Goal: Information Seeking & Learning: Learn about a topic

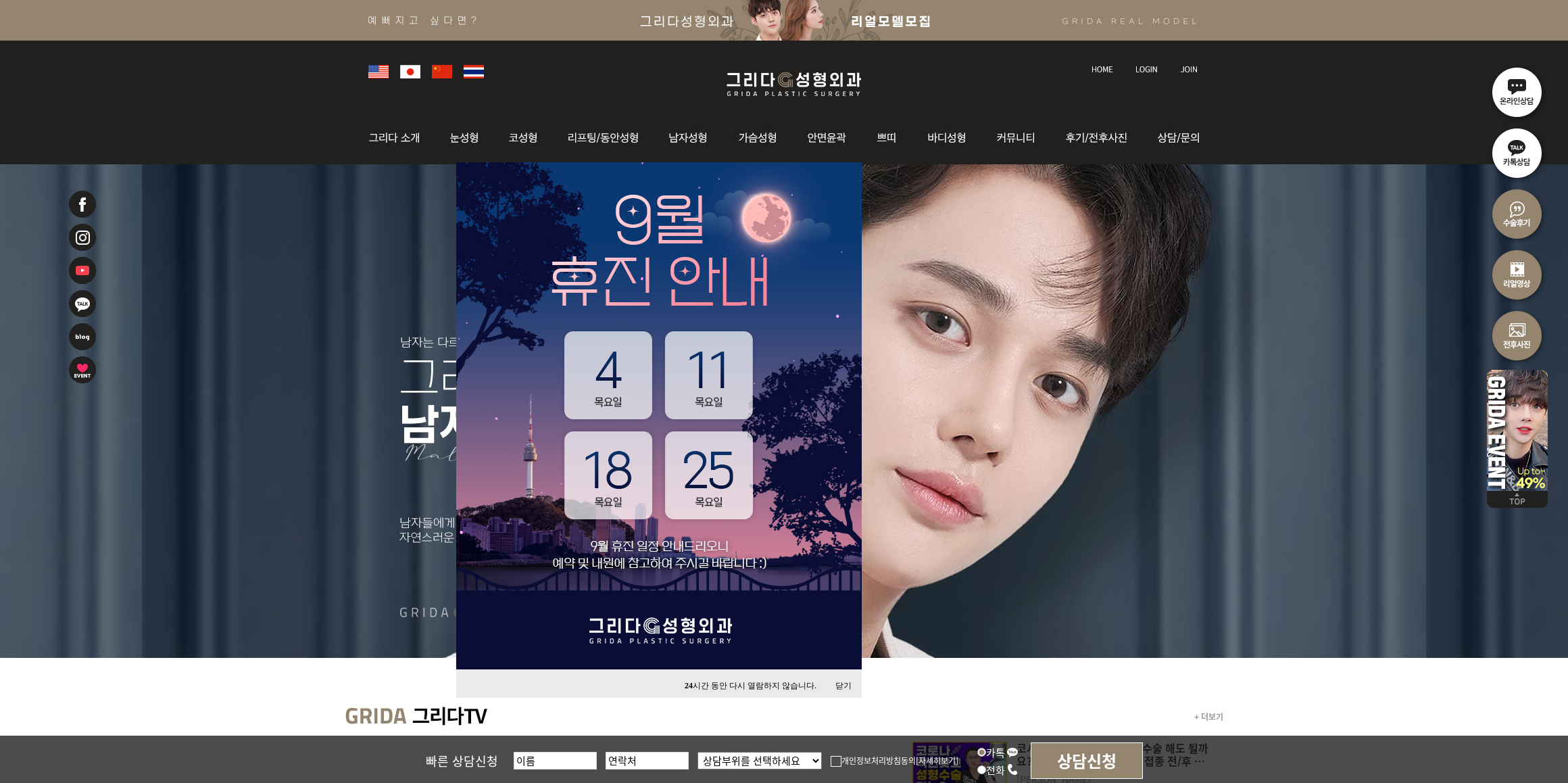
click at [783, 684] on button "24 시간 동안 다시 열람하지 않습니다." at bounding box center [750, 686] width 145 height 18
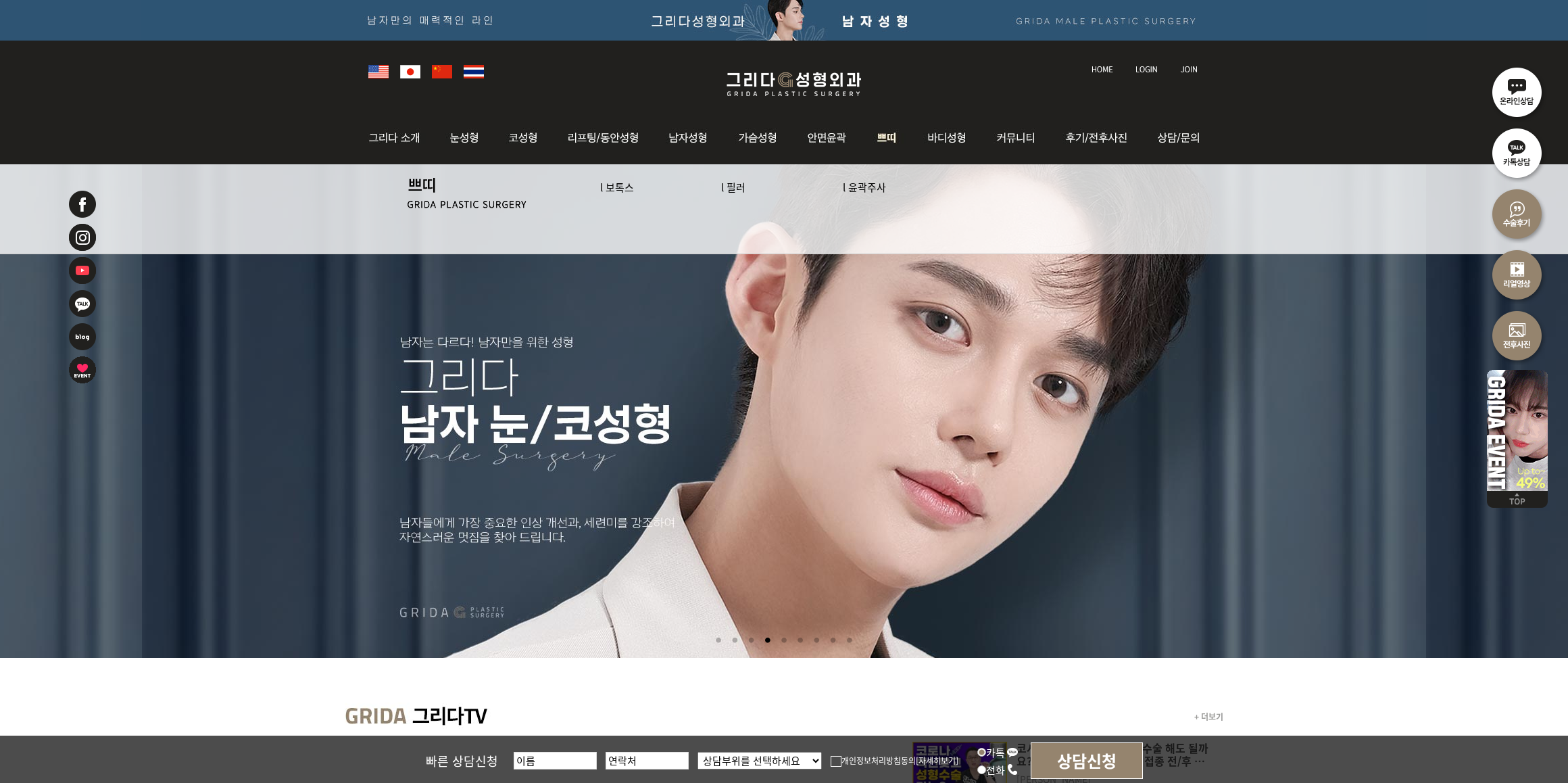
click at [619, 190] on link "l 보톡스" at bounding box center [617, 187] width 34 height 14
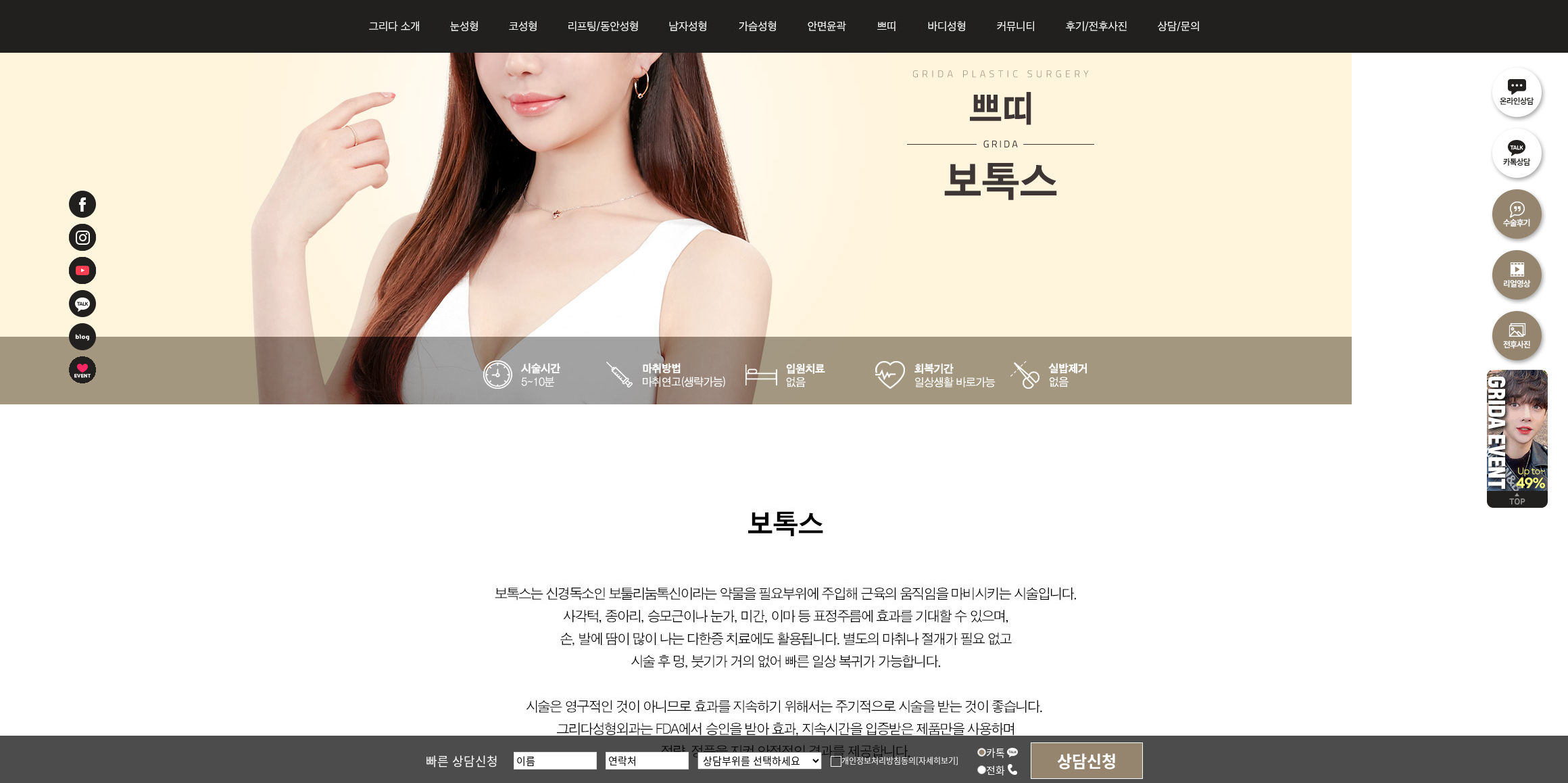
scroll to position [423, 0]
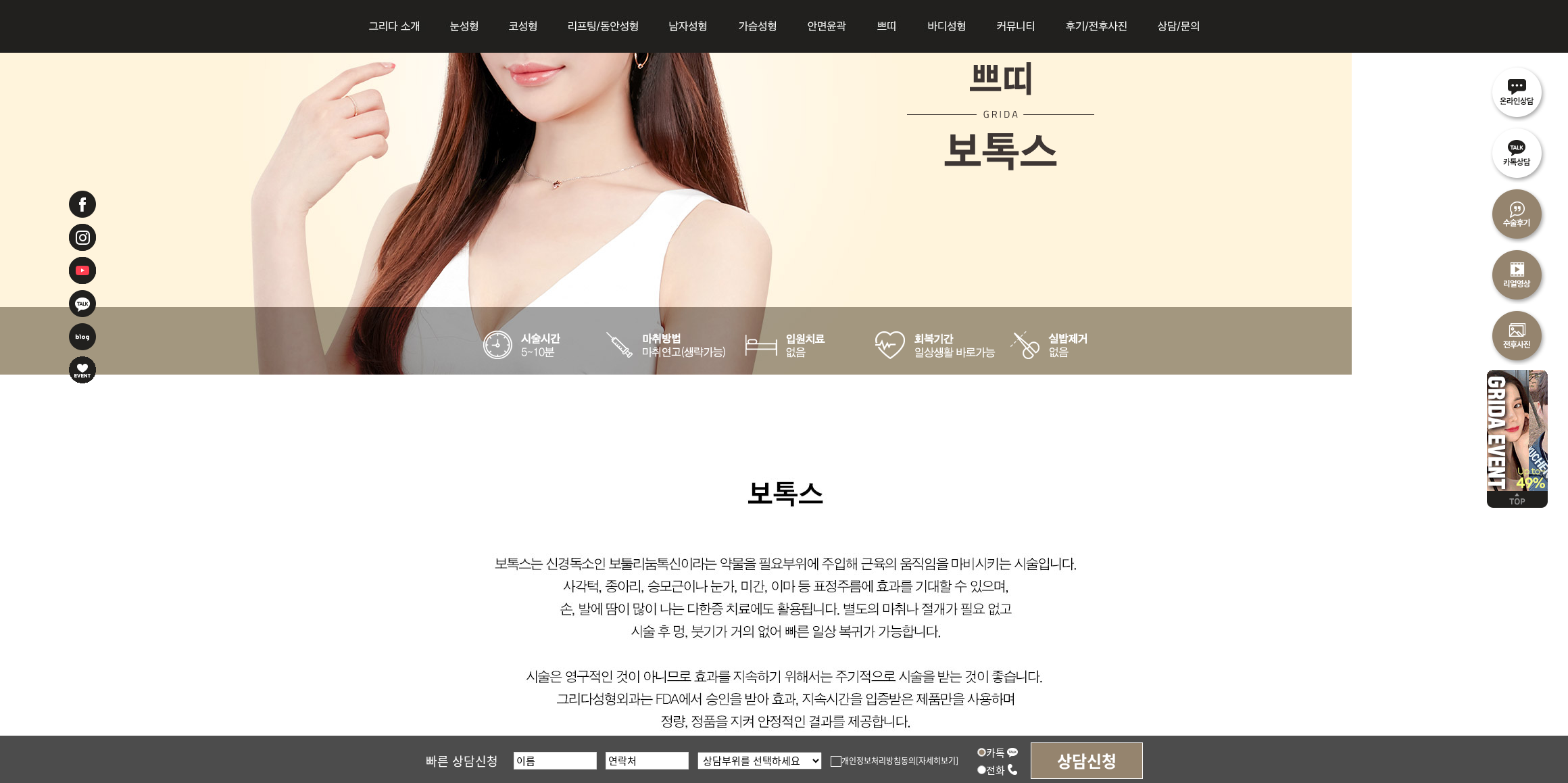
click at [1188, 519] on img at bounding box center [784, 587] width 887 height 425
drag, startPoint x: 1151, startPoint y: 546, endPoint x: 1332, endPoint y: 631, distance: 200.0
click at [1151, 546] on img at bounding box center [784, 587] width 887 height 425
click at [1137, 472] on img at bounding box center [784, 587] width 887 height 425
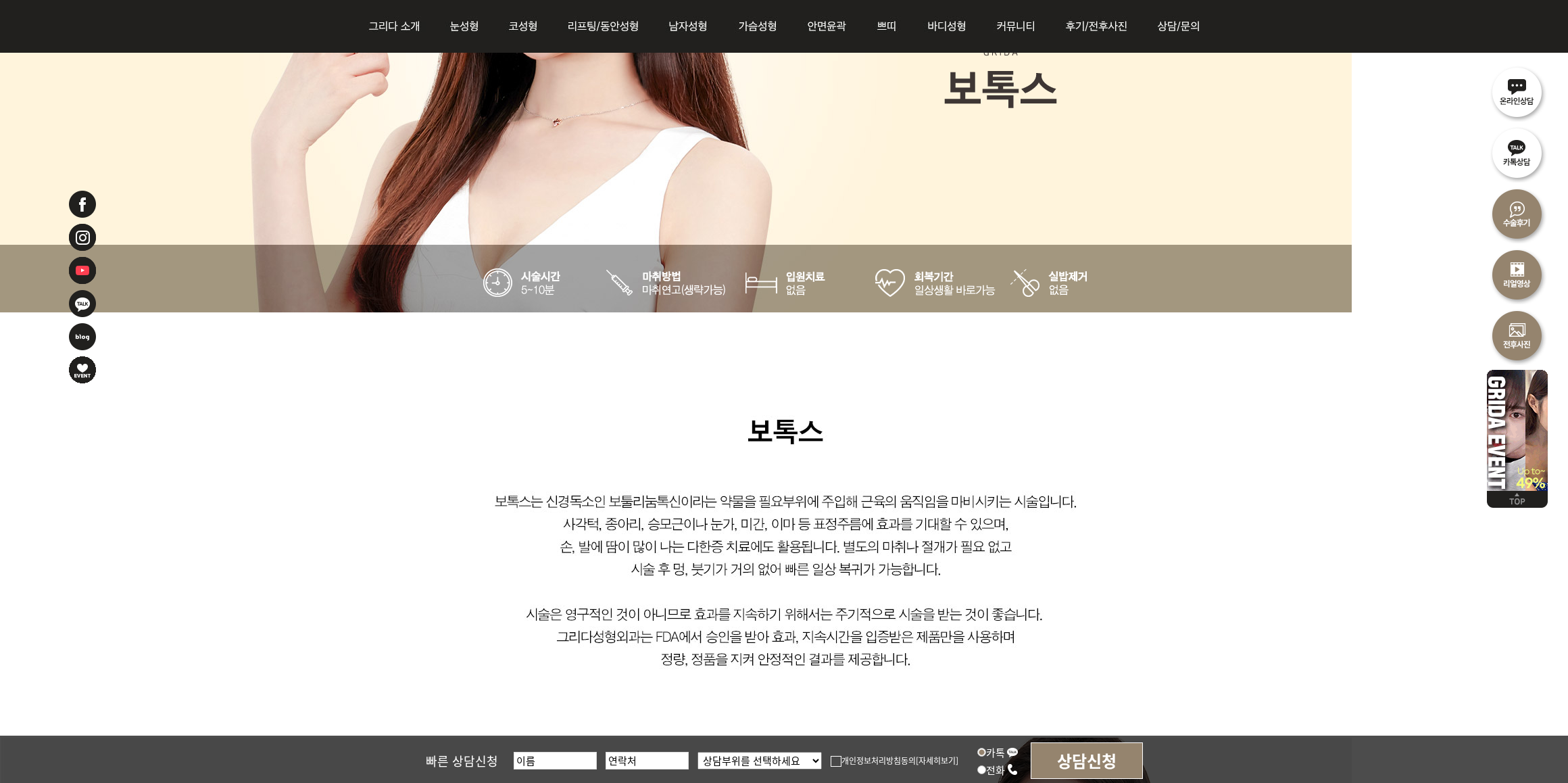
scroll to position [569, 0]
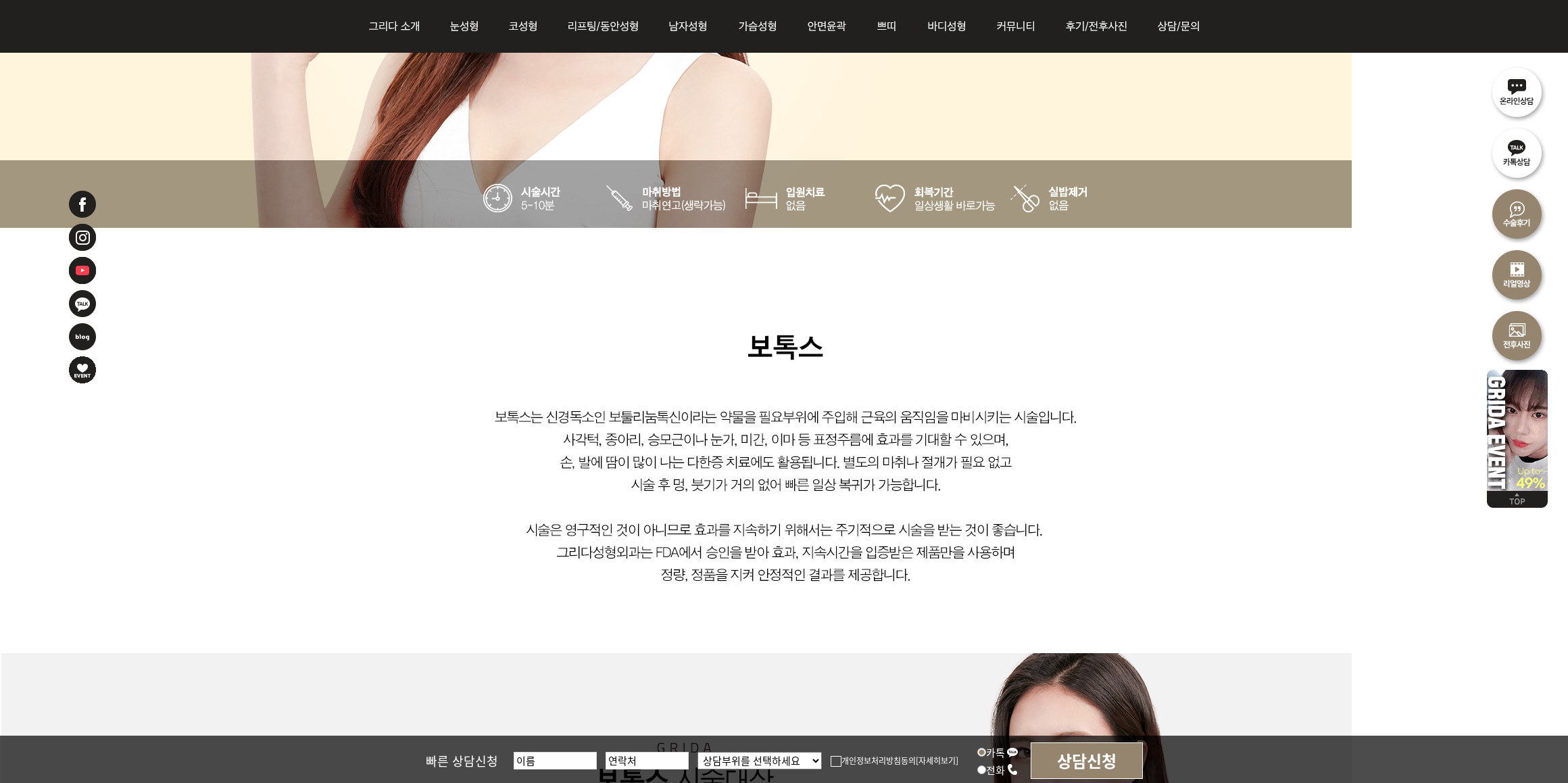
click at [460, 551] on img at bounding box center [784, 441] width 887 height 425
